Goal: Information Seeking & Learning: Find specific page/section

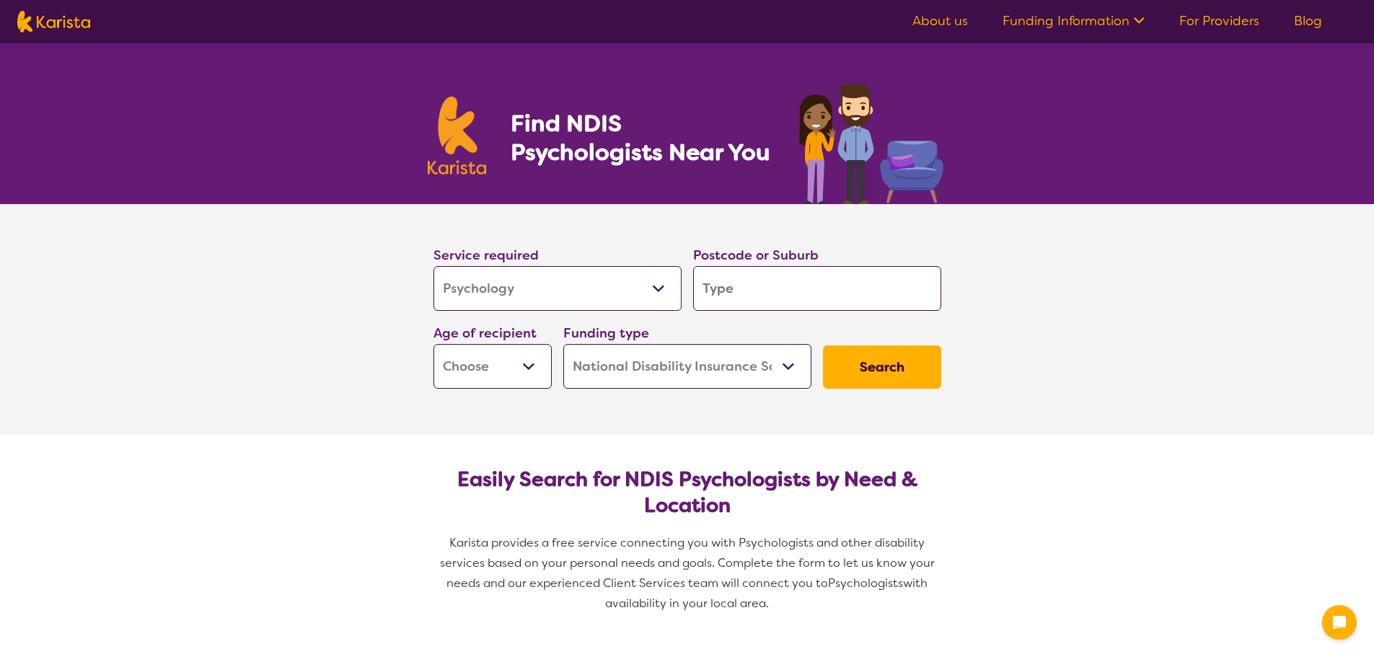
select select "Psychology"
select select "NDIS"
select select "Psychology"
select select "NDIS"
select select "Psychology"
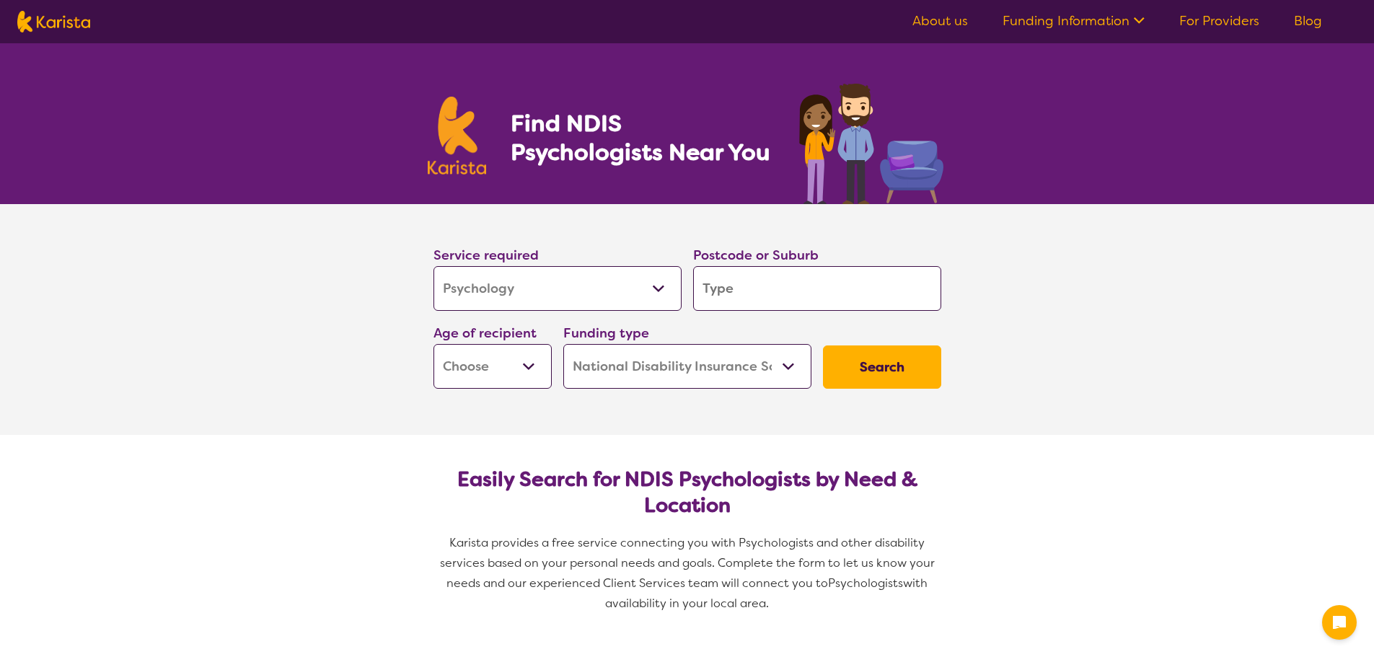
select select "NDIS"
select select "Psychology"
select select "NDIS"
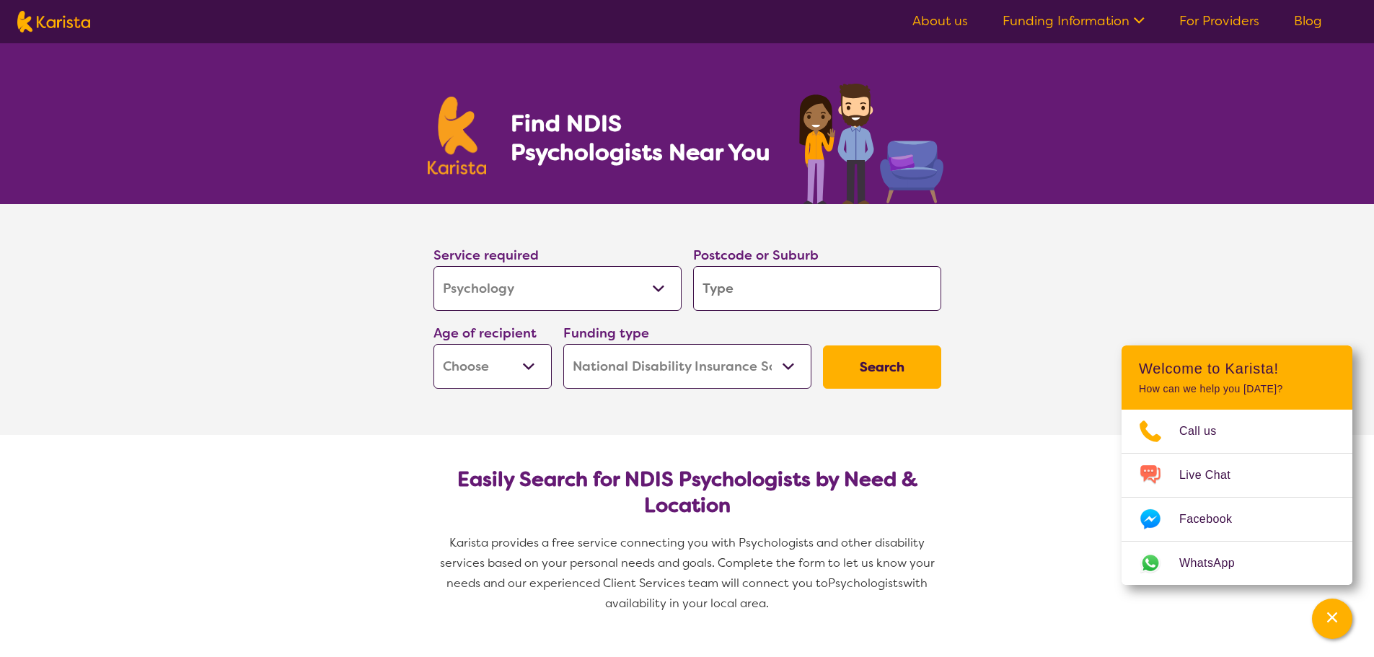
click at [769, 287] on input "search" at bounding box center [817, 288] width 248 height 45
click at [521, 372] on select "Early Childhood - 0 to 9 Child - 10 to 11 Adolescent - 12 to 17 Adult - 18 to 6…" at bounding box center [492, 366] width 118 height 45
select select "EC"
click at [433, 344] on select "Early Childhood - 0 to 9 Child - 10 to 11 Adolescent - 12 to 17 Adult - 18 to 6…" at bounding box center [492, 366] width 118 height 45
select select "EC"
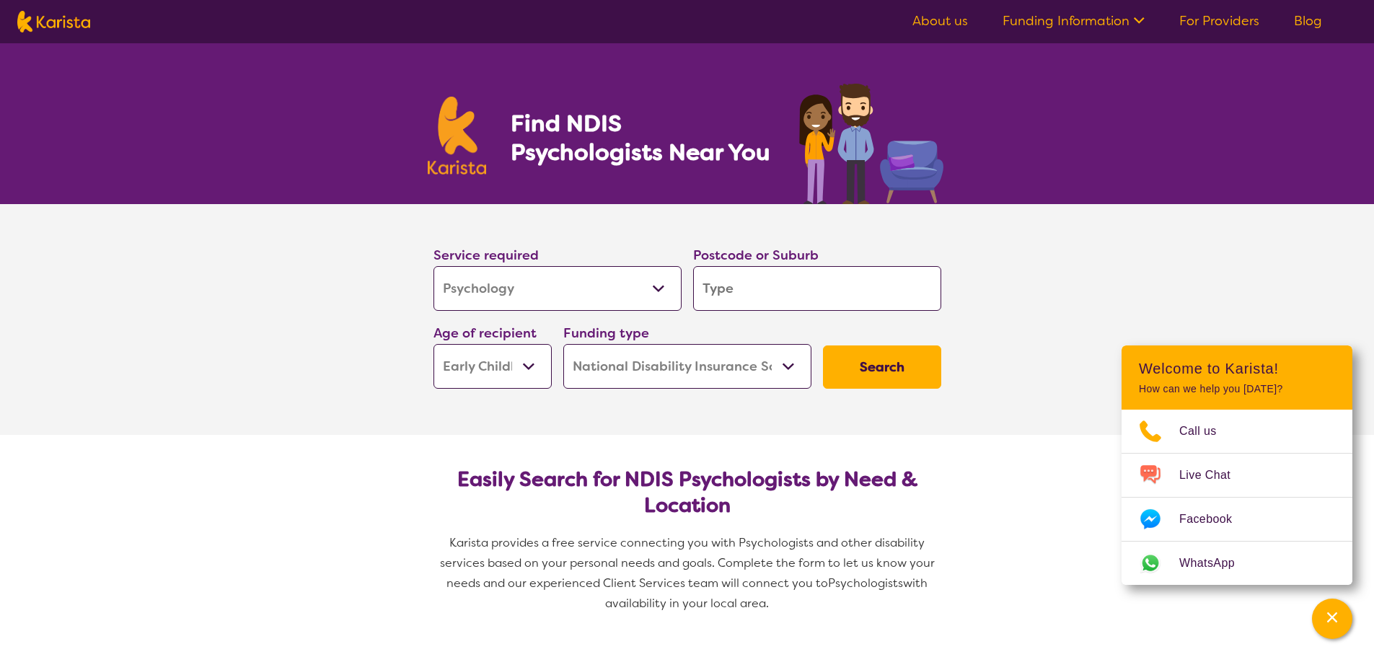
click at [744, 285] on input "search" at bounding box center [817, 288] width 248 height 45
type input "3"
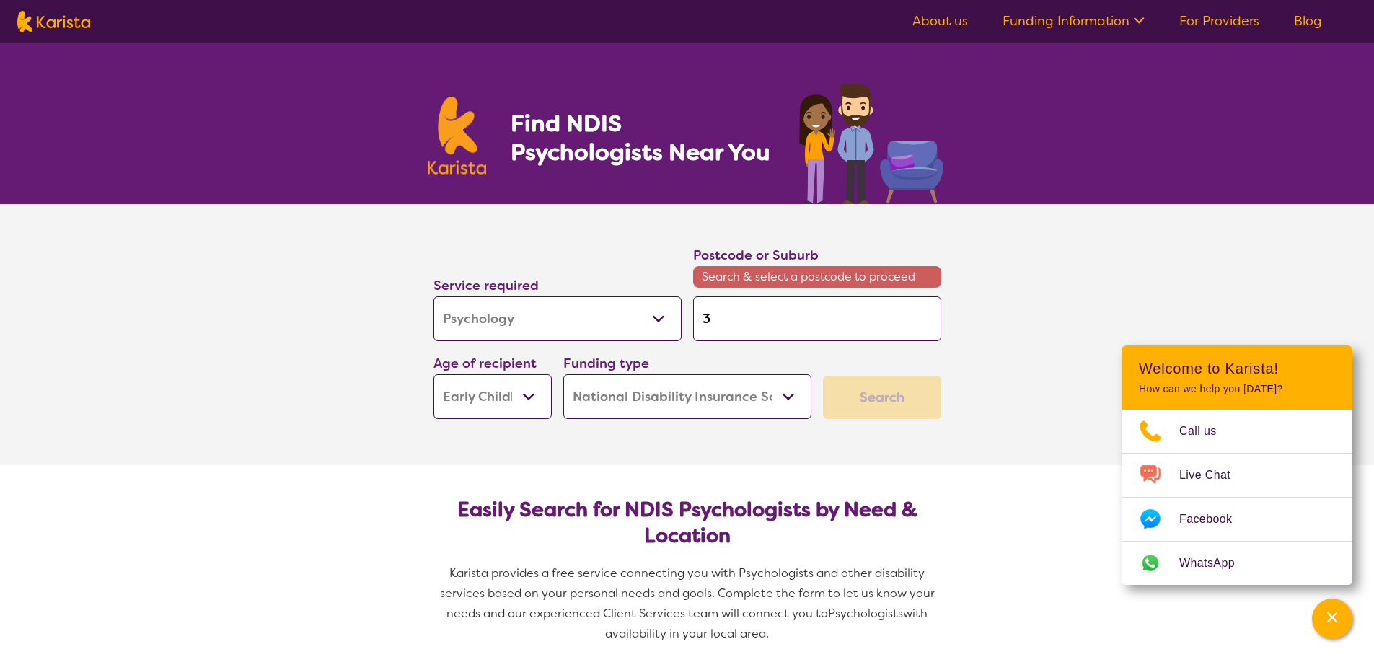
type input "37"
type input "375"
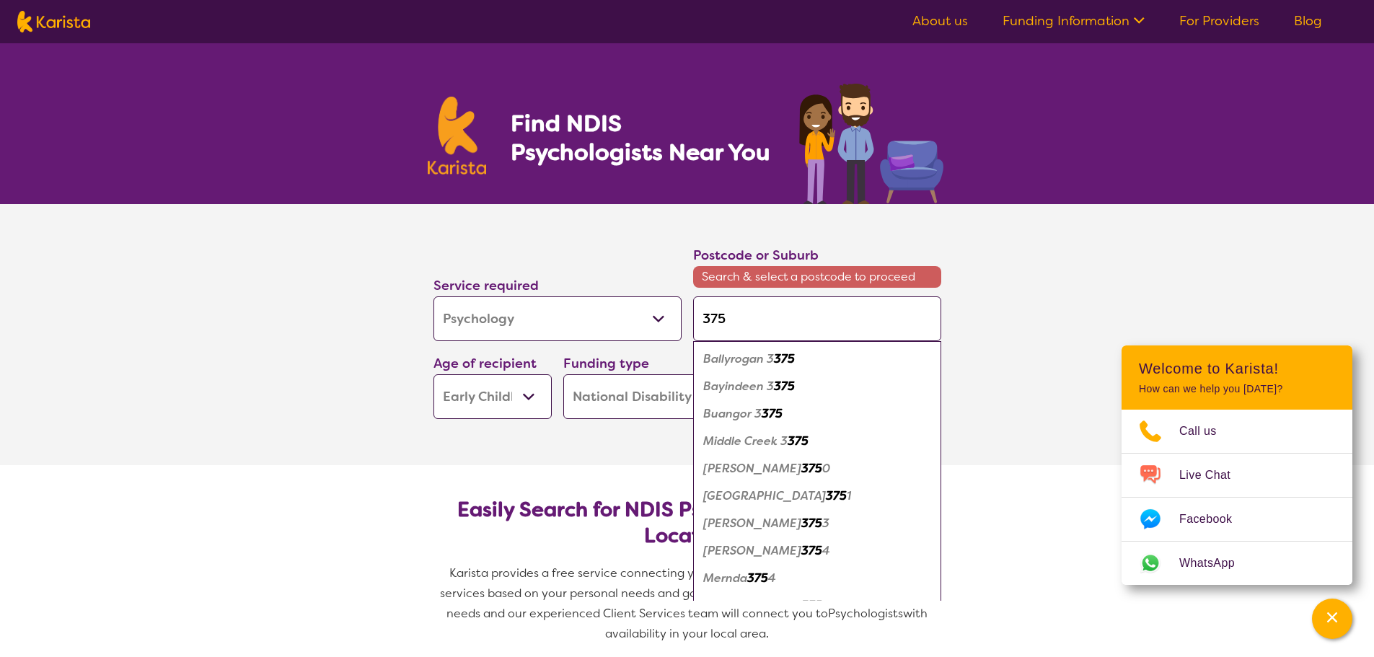
type input "3757"
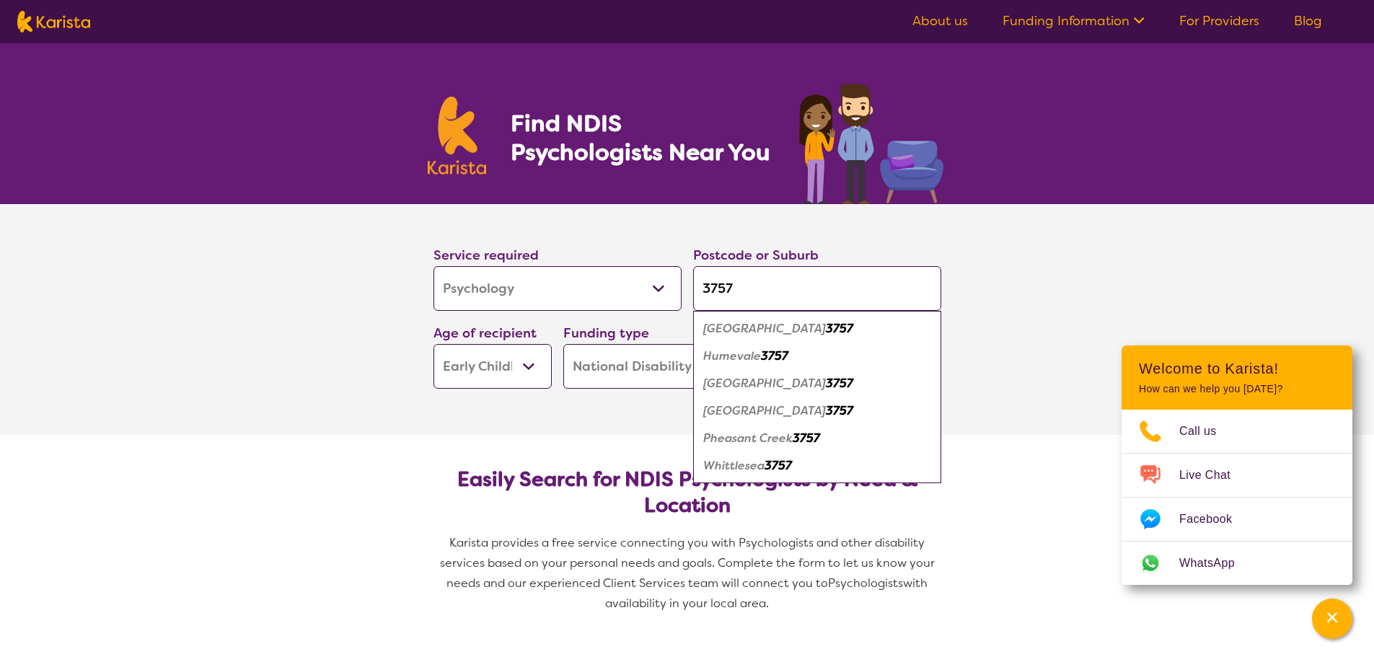
type input "375"
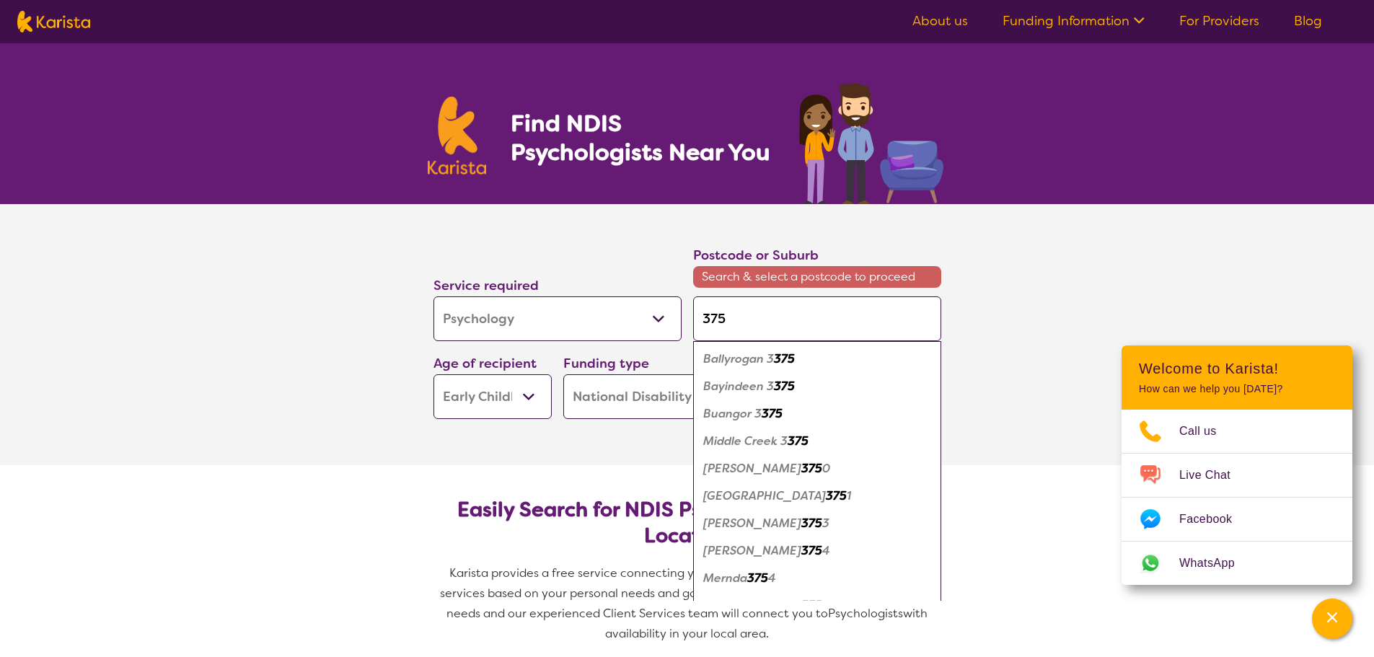
type input "3753"
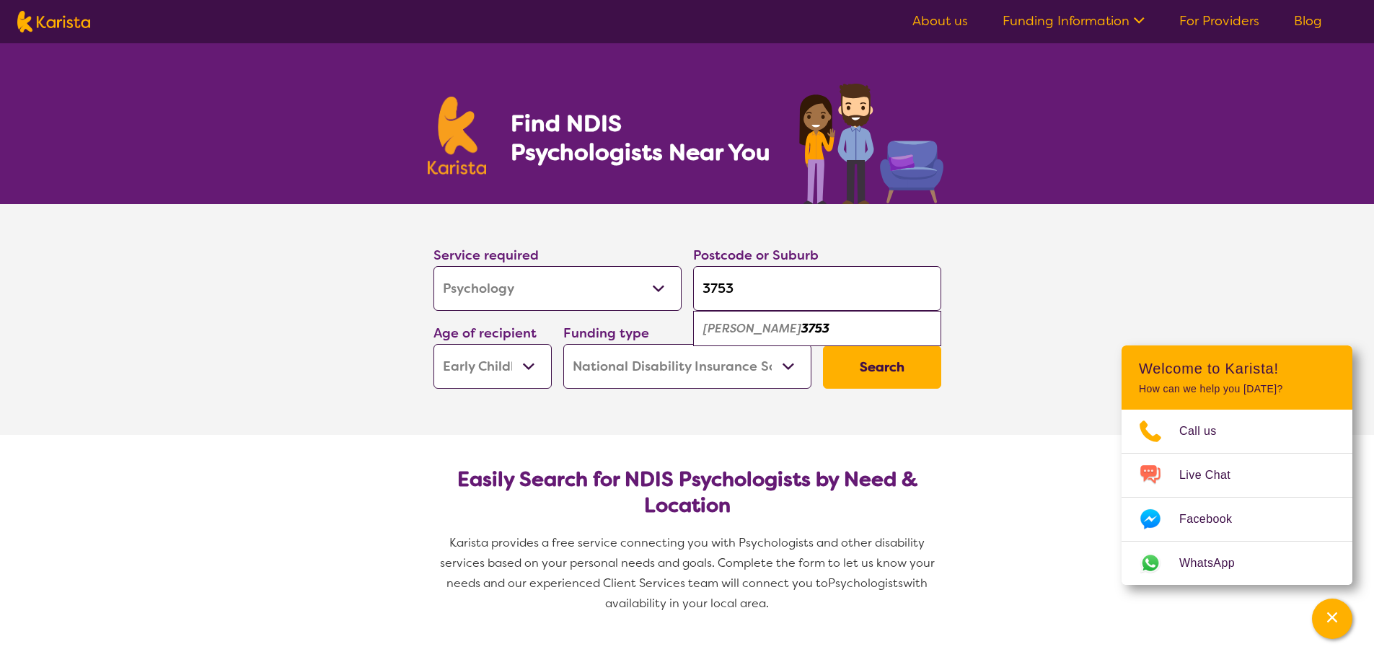
type input "3753"
click at [726, 322] on em "[PERSON_NAME]" at bounding box center [752, 328] width 98 height 15
click at [887, 377] on button "Search" at bounding box center [882, 366] width 118 height 43
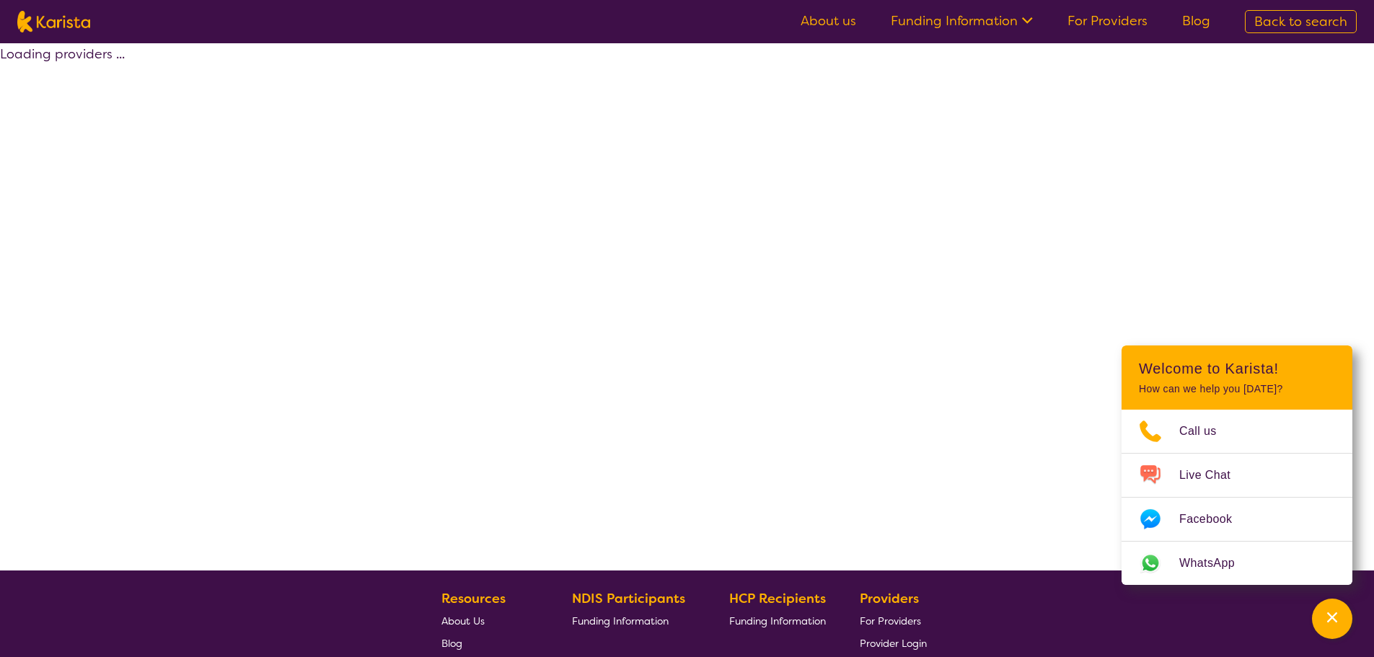
select select "by_score"
